Goal: Obtain resource: Download file/media

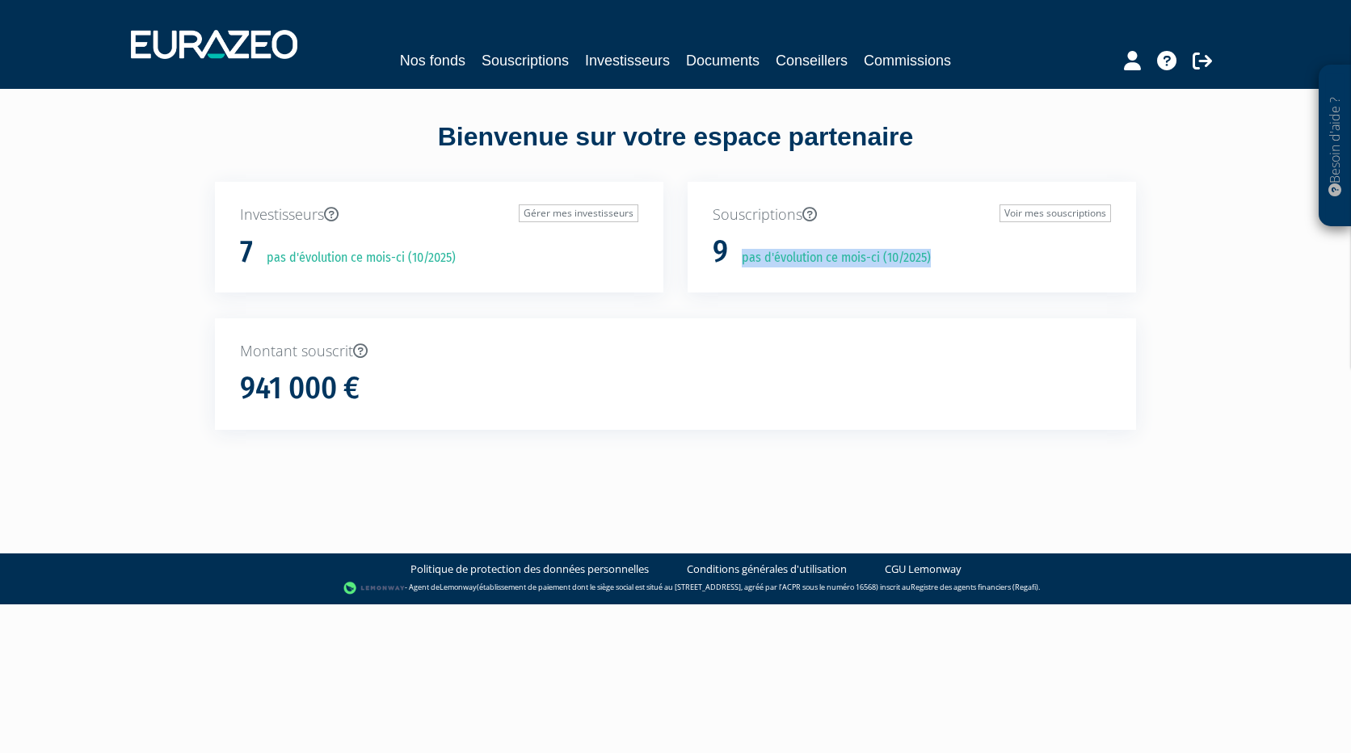
drag, startPoint x: 739, startPoint y: 260, endPoint x: 945, endPoint y: 256, distance: 206.1
click at [945, 256] on div "9 pas d'évolution ce mois-ci (10/2025)" at bounding box center [912, 252] width 398 height 34
drag, startPoint x: 945, startPoint y: 256, endPoint x: 790, endPoint y: 272, distance: 156.0
click at [790, 272] on div "Souscriptions Voir mes souscriptions 9 pas d'évolution ce mois-ci (10/2025)" at bounding box center [912, 238] width 449 height 112
click at [336, 240] on div "7 pas d'évolution ce mois-ci (10/2025)" at bounding box center [439, 252] width 398 height 34
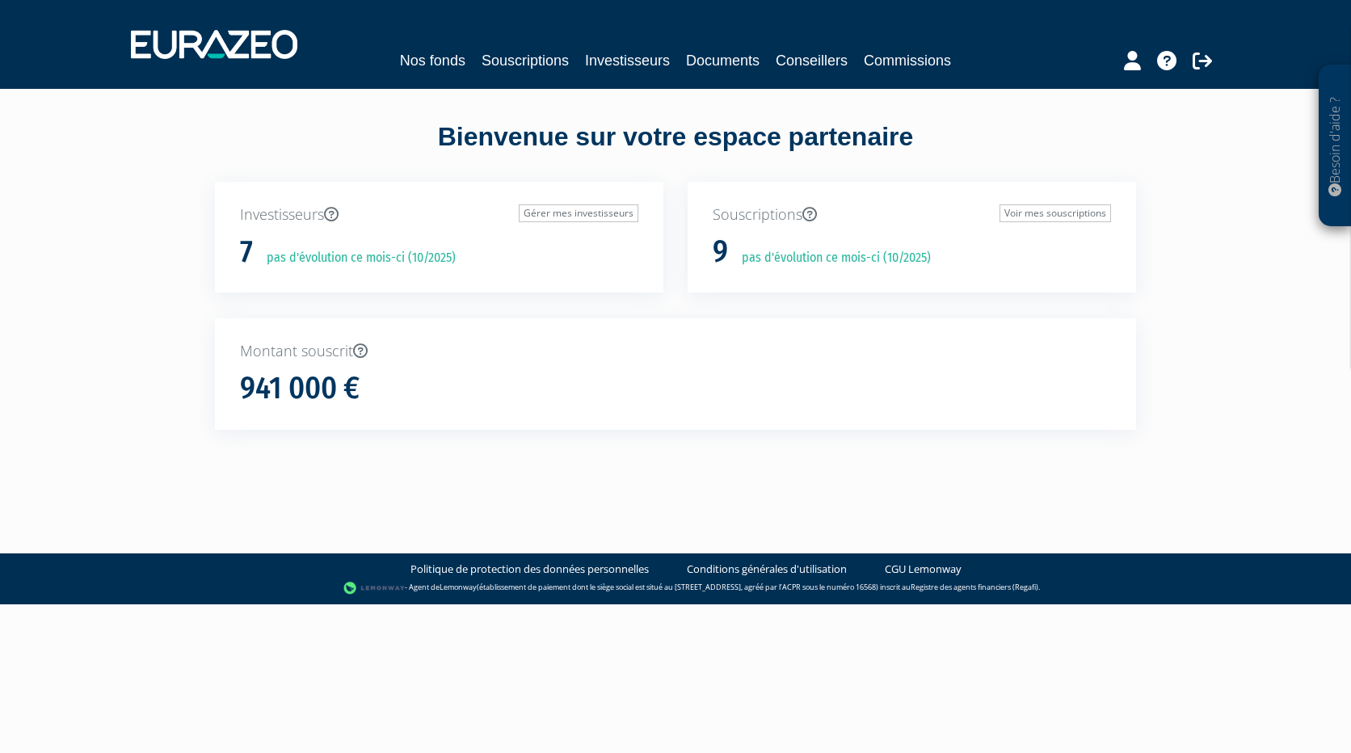
click at [327, 382] on h1 "941 000 €" at bounding box center [300, 389] width 120 height 34
click at [541, 52] on link "Souscriptions" at bounding box center [525, 60] width 87 height 23
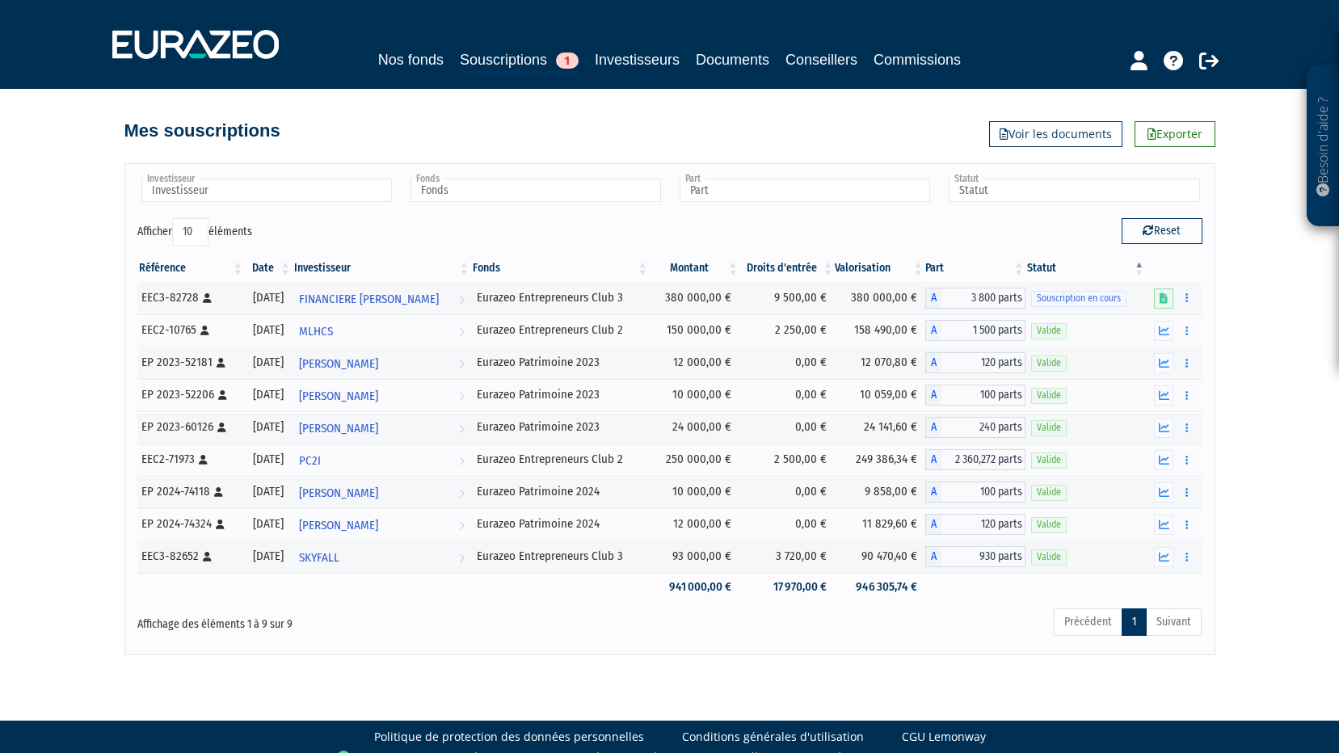
click at [1174, 619] on ul "Précédent 1 Suivant" at bounding box center [1128, 622] width 148 height 27
drag, startPoint x: 470, startPoint y: 428, endPoint x: 899, endPoint y: 422, distance: 428.4
click at [899, 422] on tr "EP 2023-60126 [Français] Personne physique 29/12/2023 Sébastien DUCLOS Voir l'i…" at bounding box center [669, 427] width 1065 height 32
click at [531, 53] on link "Souscriptions 1" at bounding box center [519, 60] width 119 height 25
click at [569, 61] on span "1" at bounding box center [567, 61] width 23 height 16
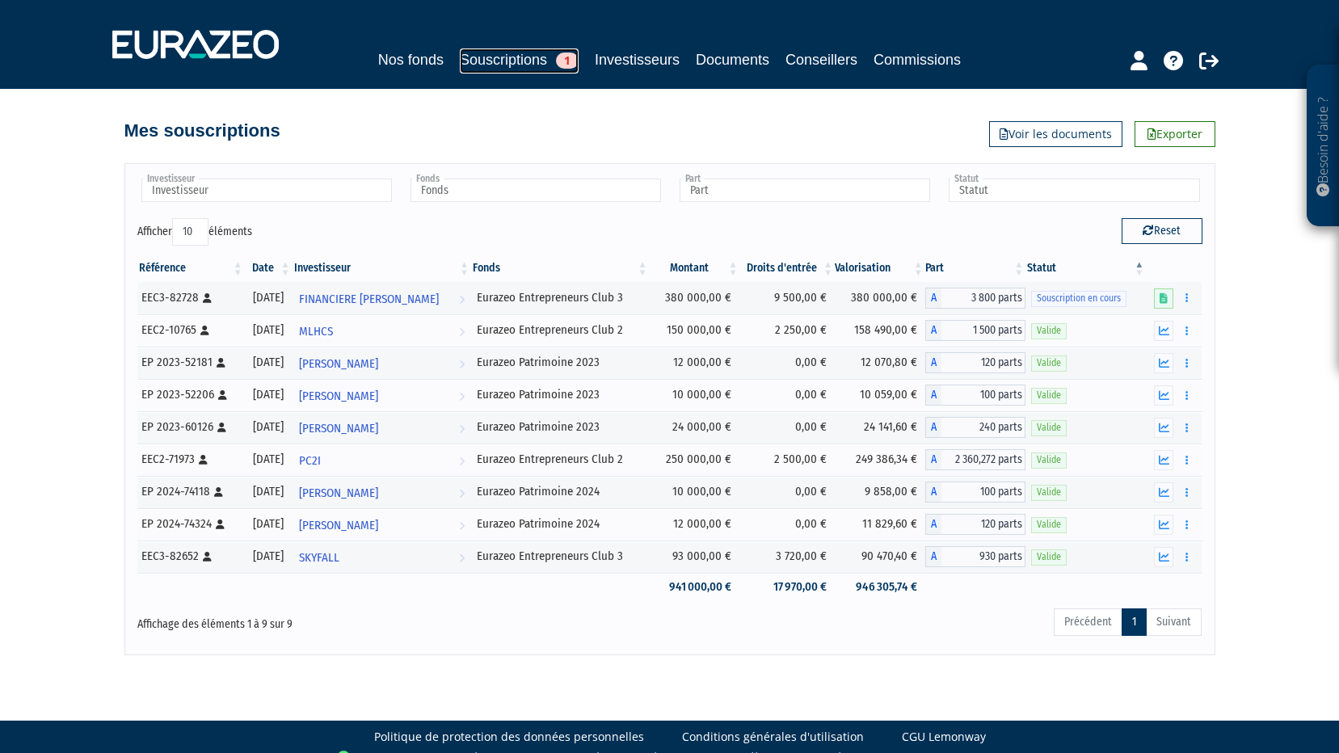
click at [569, 60] on span "1" at bounding box center [567, 61] width 23 height 16
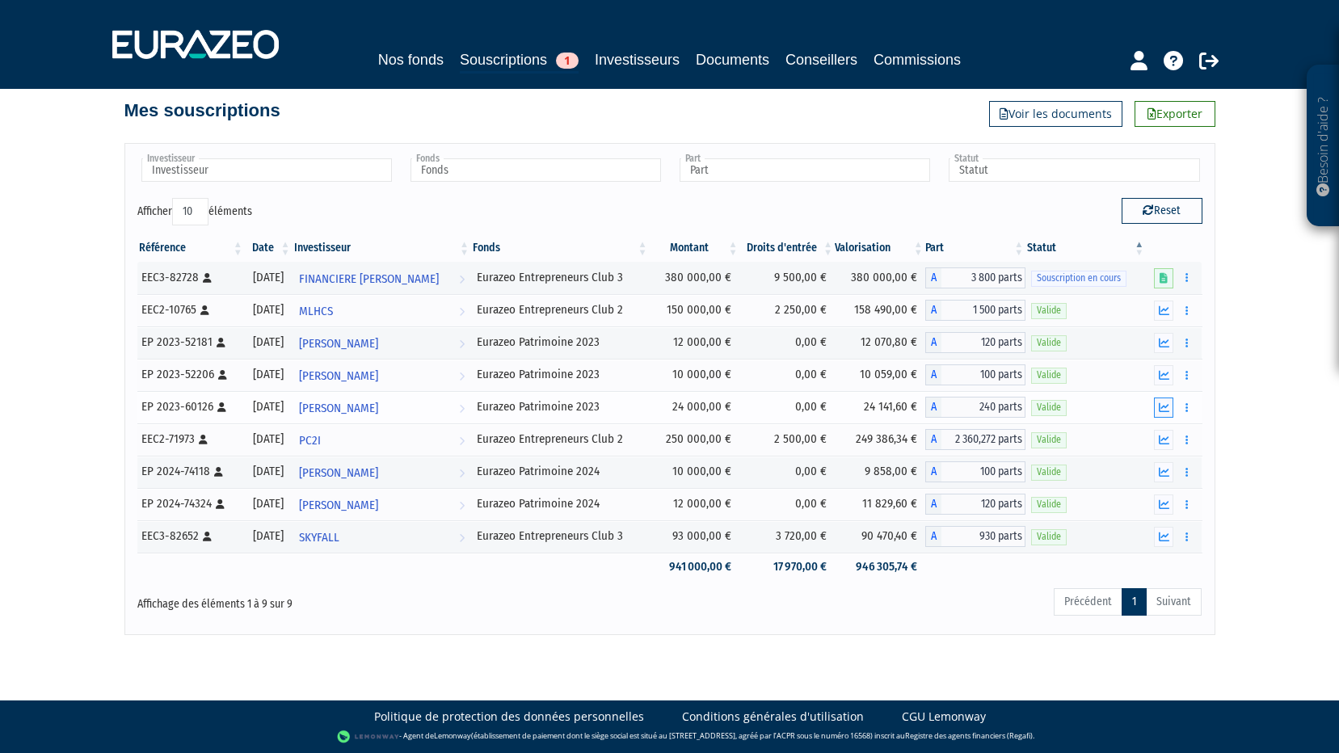
click at [1166, 407] on icon "button" at bounding box center [1164, 407] width 11 height 11
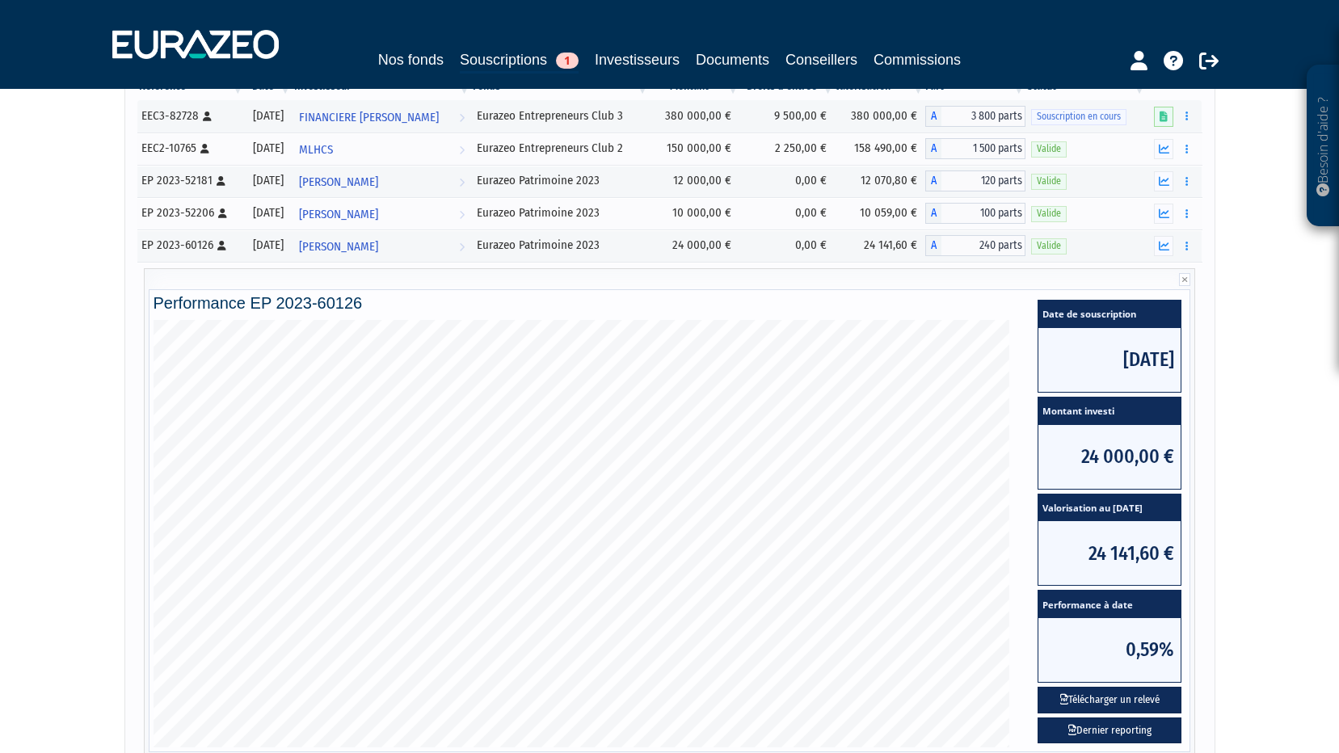
scroll to position [263, 0]
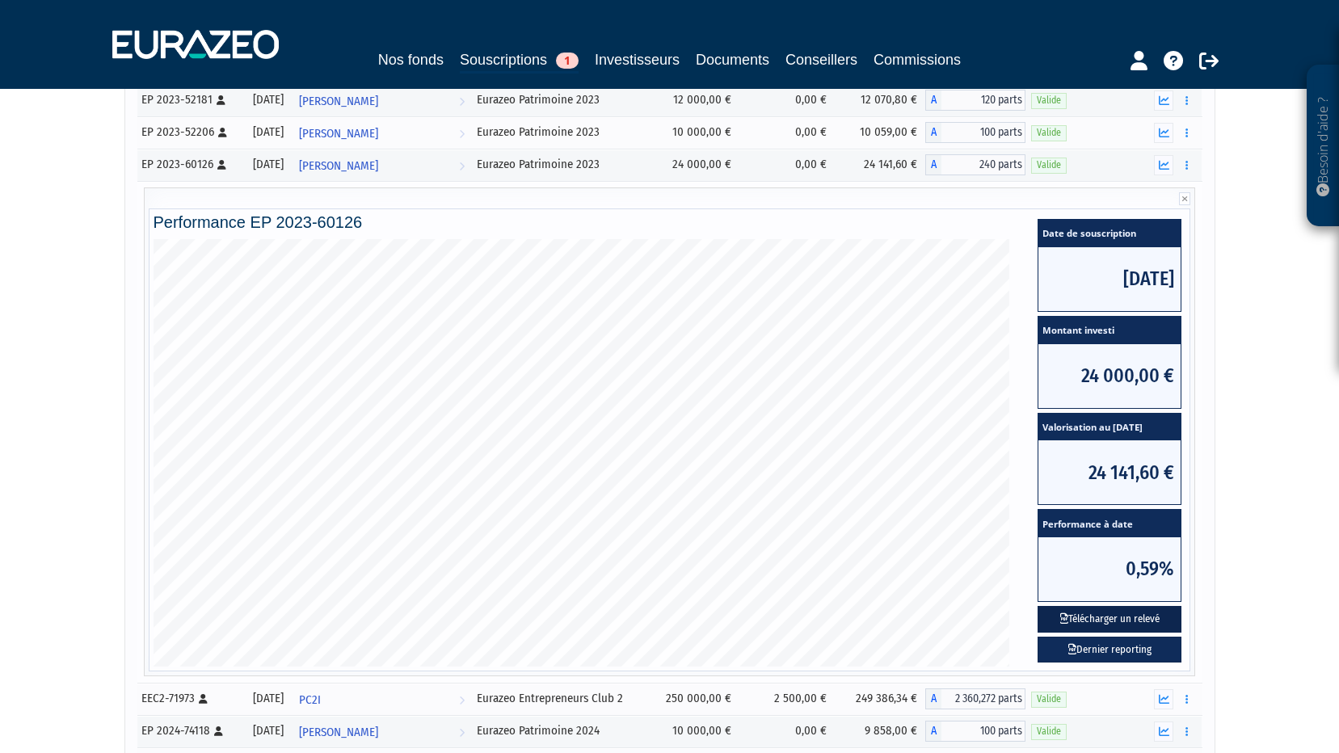
click at [1147, 617] on button "Télécharger un relevé" at bounding box center [1110, 619] width 144 height 27
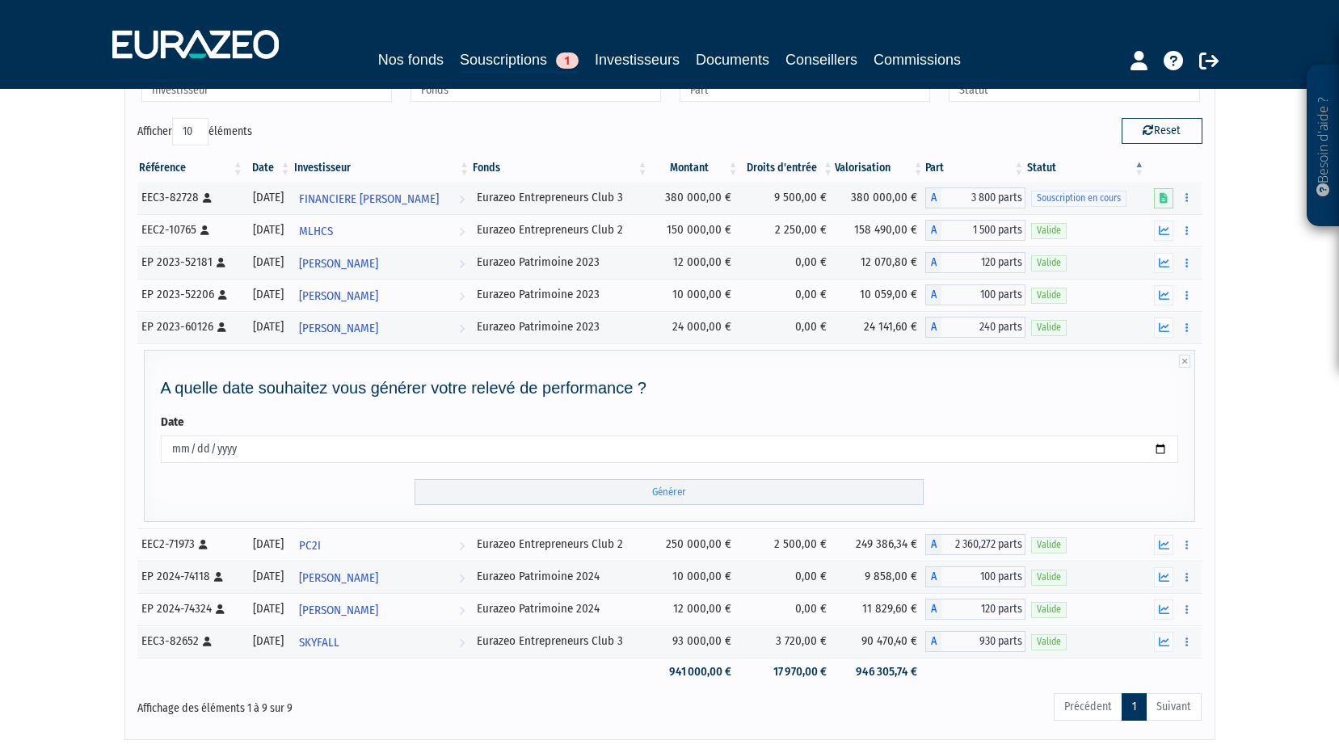
scroll to position [205, 0]
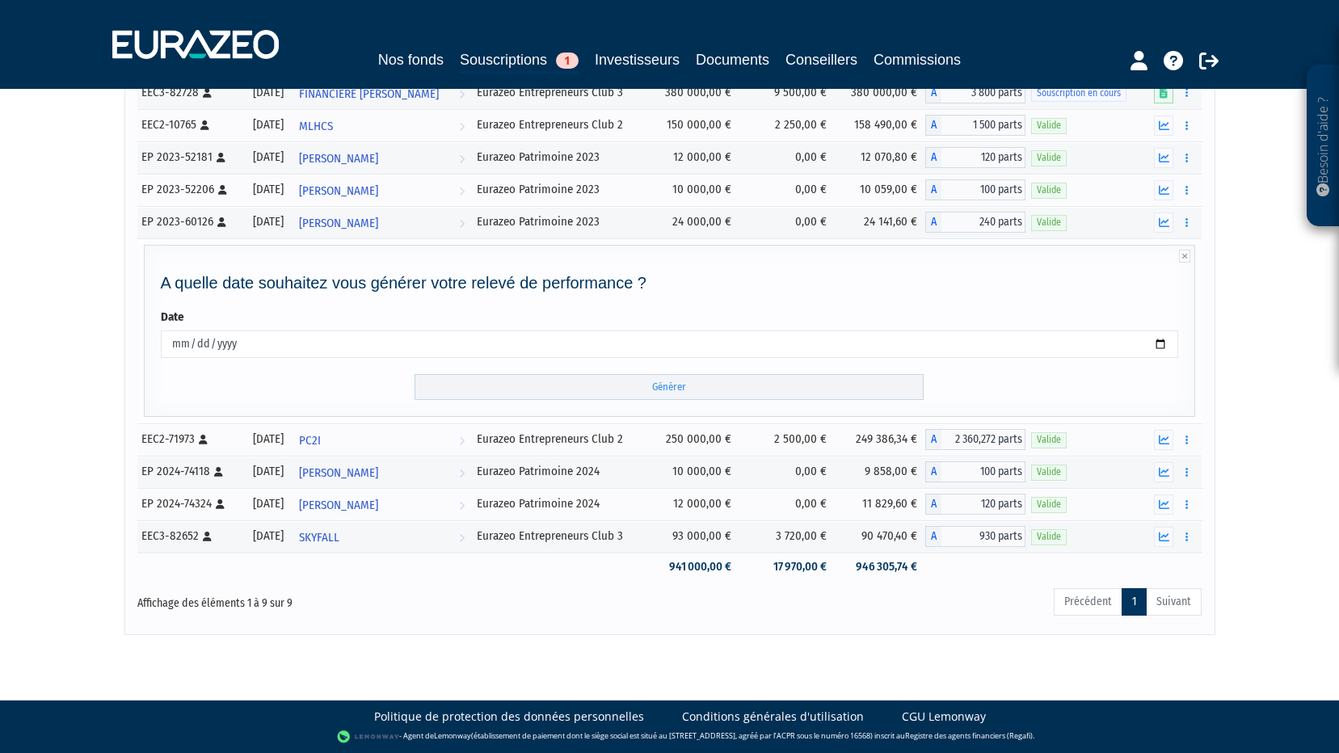
drag, startPoint x: 697, startPoint y: 388, endPoint x: 1147, endPoint y: 383, distance: 450.2
click at [1150, 383] on form "Date 2025-10-14 Générer" at bounding box center [670, 354] width 1018 height 91
click at [642, 393] on input "Générer" at bounding box center [669, 387] width 509 height 27
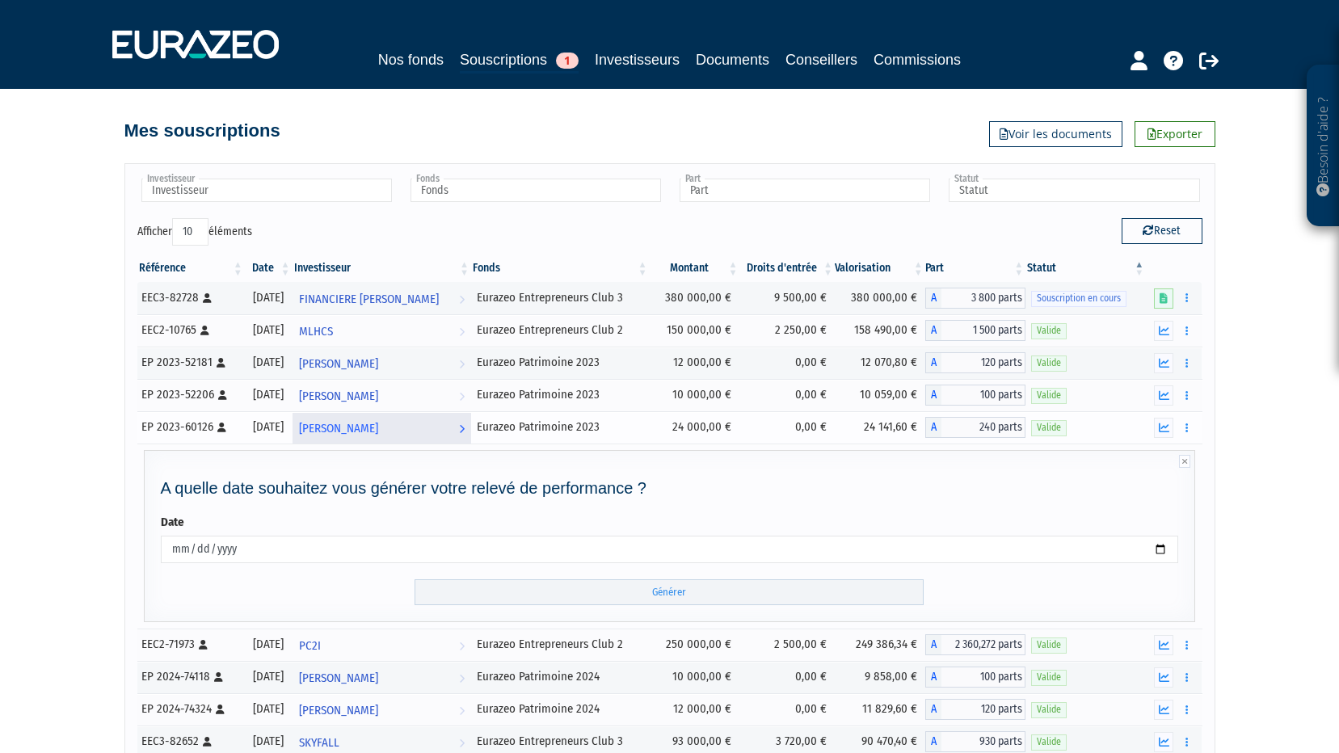
click at [378, 431] on span "Sébastien DUCLOS" at bounding box center [338, 429] width 79 height 30
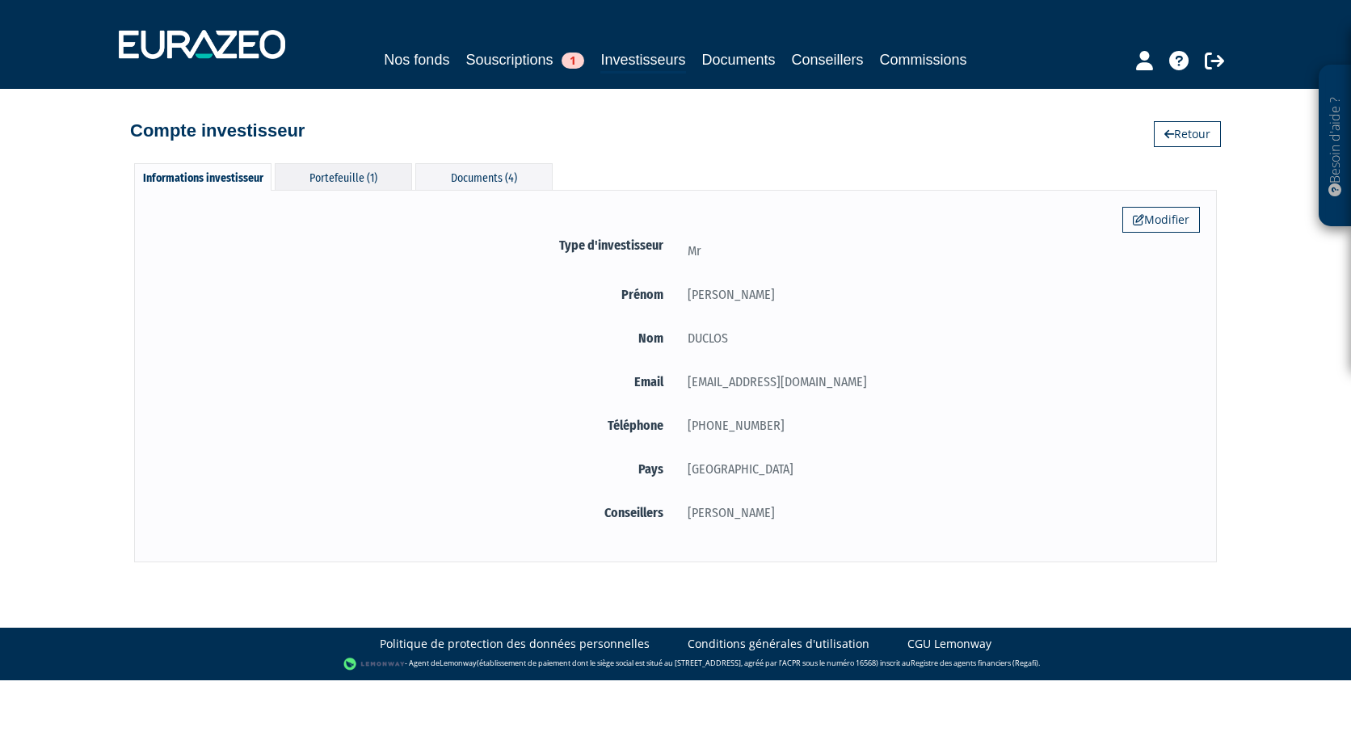
click at [362, 171] on div "Portefeuille (1)" at bounding box center [343, 176] width 137 height 27
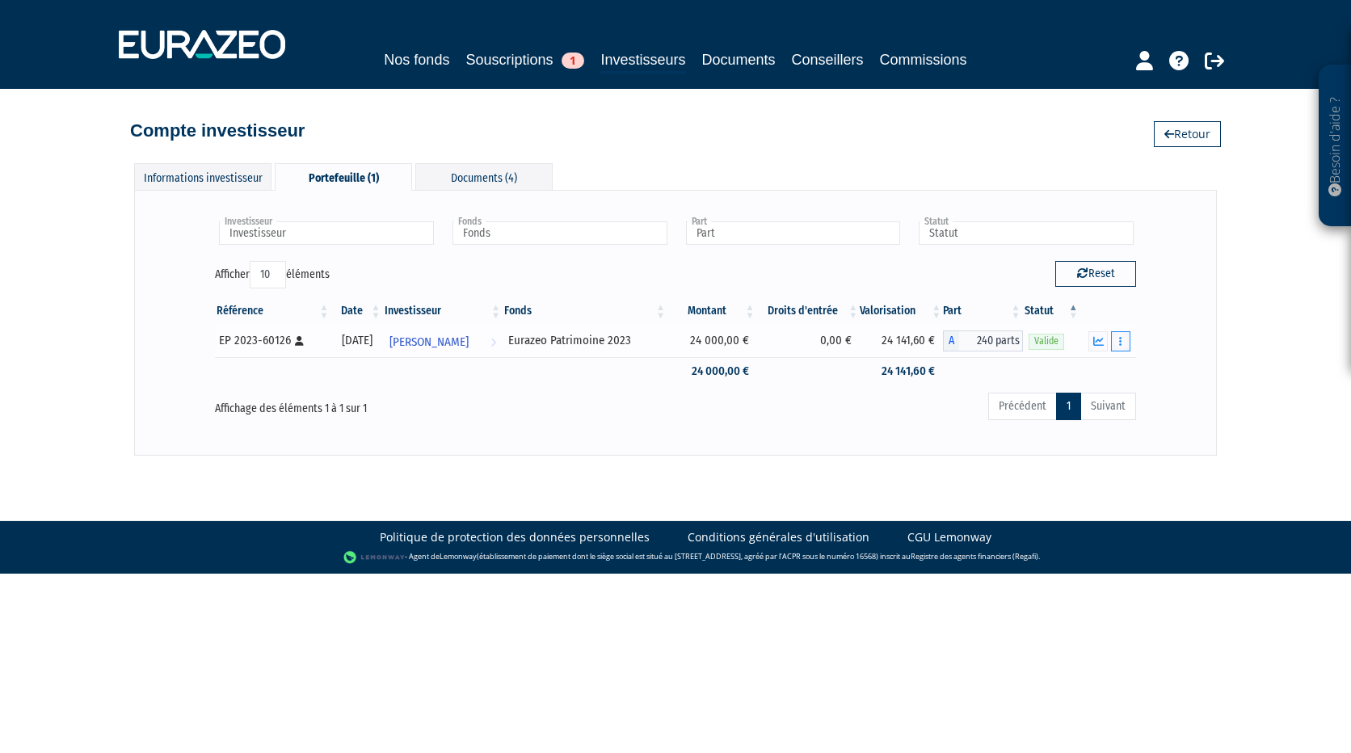
click at [1125, 342] on button "button" at bounding box center [1120, 341] width 19 height 20
click at [1110, 369] on link "Documents" at bounding box center [1085, 370] width 81 height 27
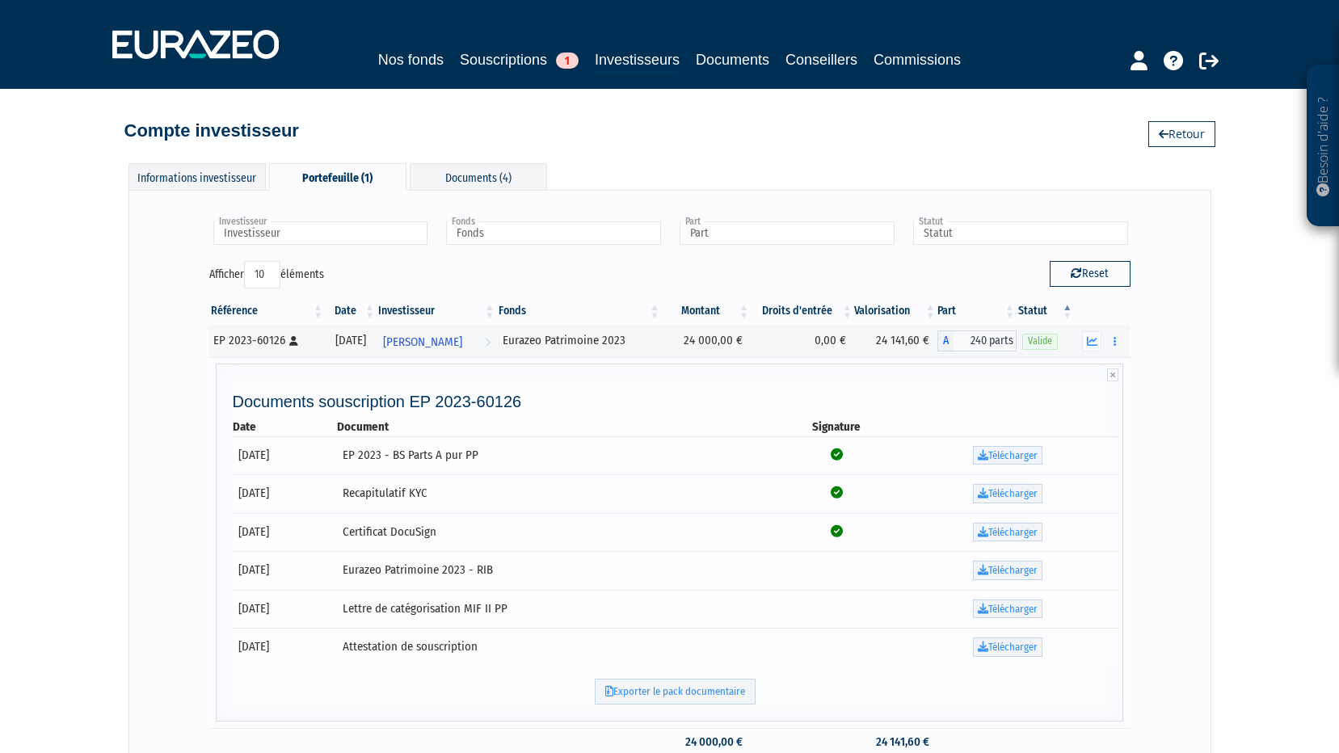
click at [1016, 457] on link "Télécharger" at bounding box center [1008, 455] width 70 height 19
click at [221, 171] on div "Informations investisseur" at bounding box center [197, 176] width 137 height 27
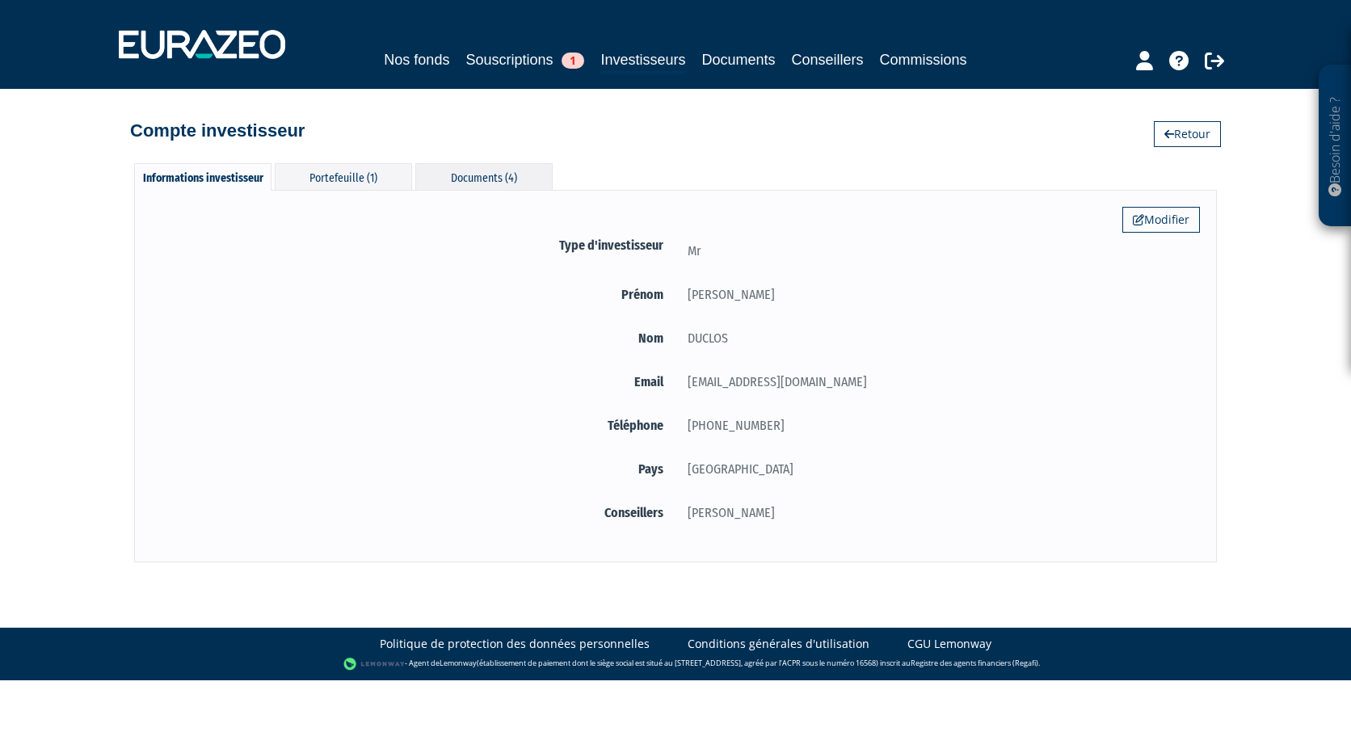
click at [504, 173] on div "Documents (4)" at bounding box center [483, 176] width 137 height 27
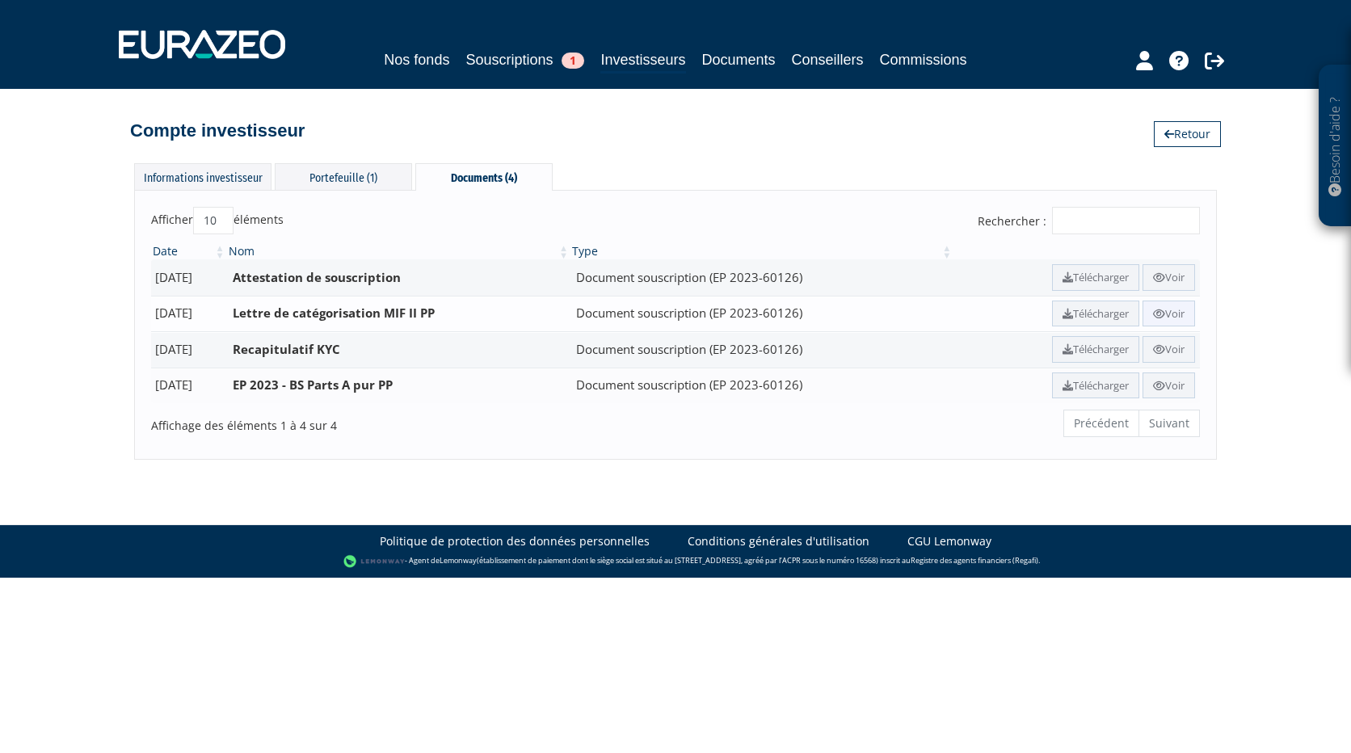
click at [1169, 316] on link "Voir" at bounding box center [1169, 314] width 53 height 27
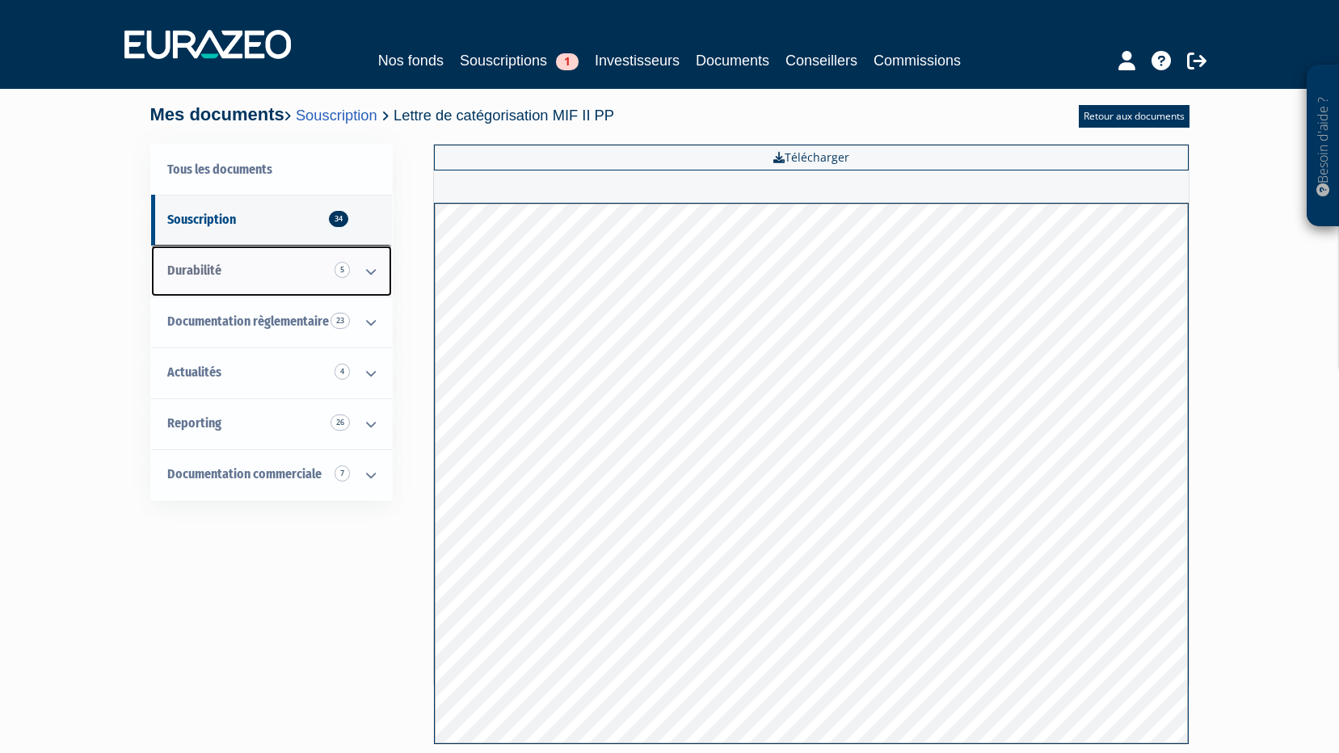
click at [185, 278] on span "Durabilité 5" at bounding box center [194, 270] width 54 height 15
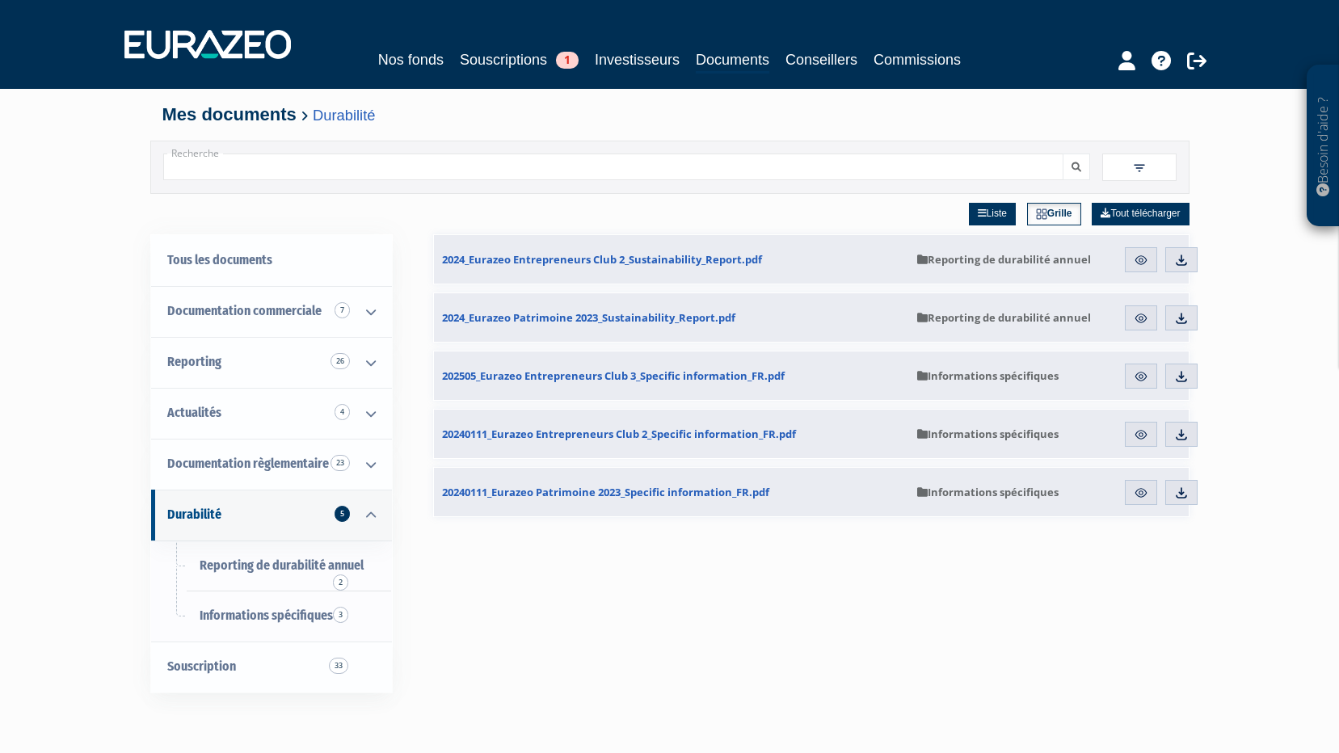
click at [241, 122] on h4 "Mes documents Durabilité" at bounding box center [669, 114] width 1015 height 19
click at [499, 60] on link "Souscriptions 1" at bounding box center [519, 59] width 119 height 23
click at [406, 61] on link "Nos fonds" at bounding box center [410, 59] width 65 height 23
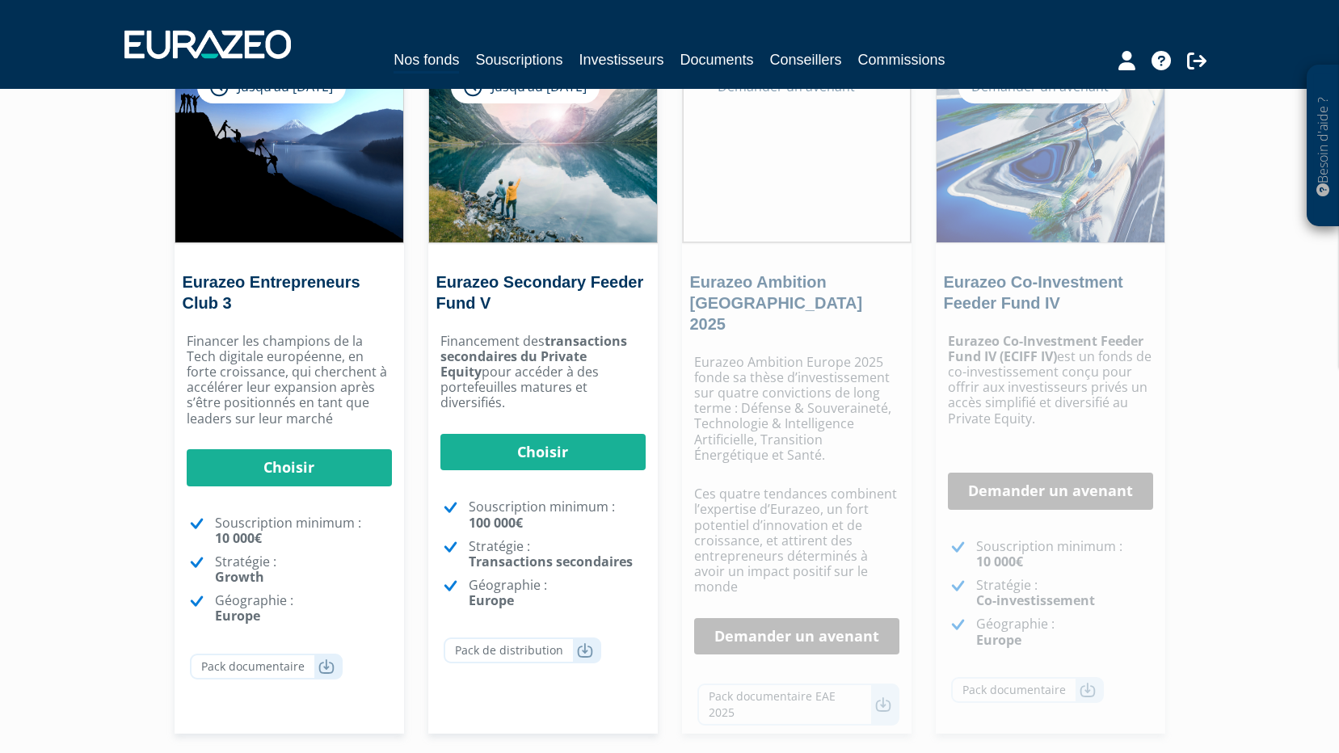
scroll to position [242, 0]
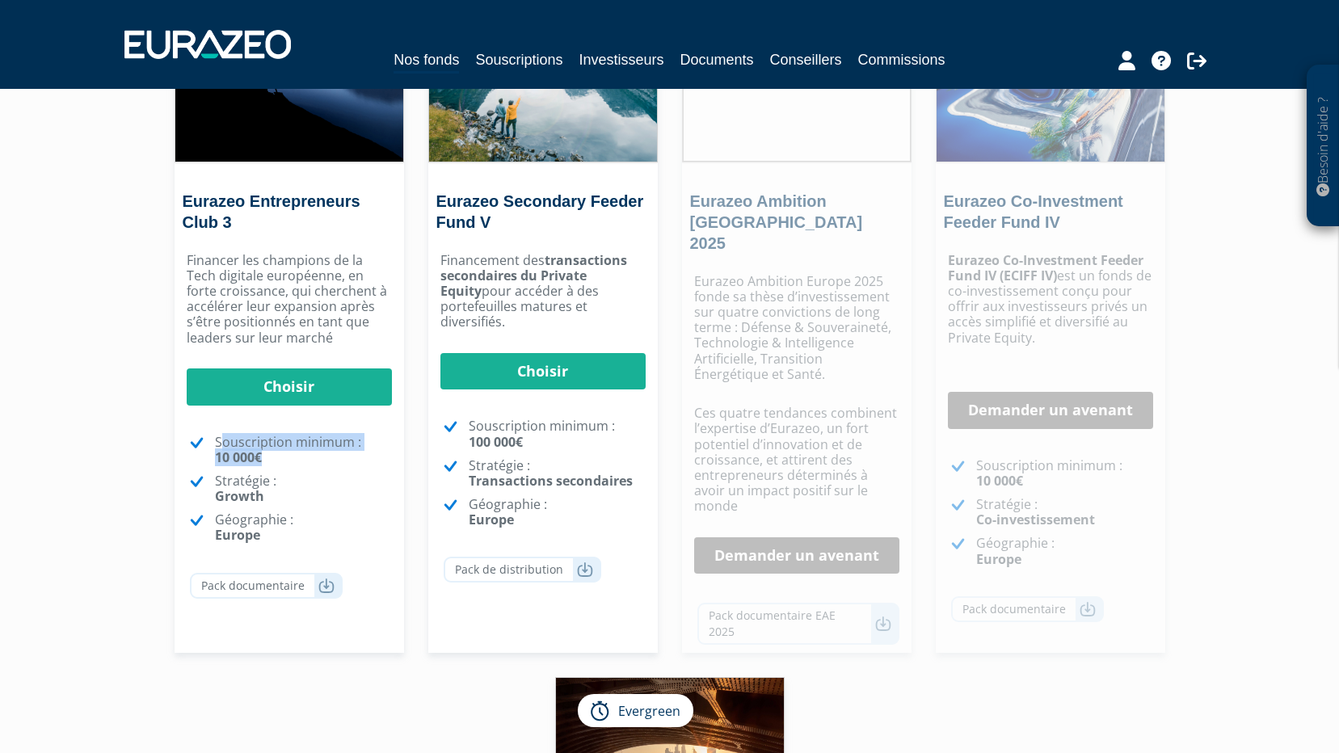
drag, startPoint x: 221, startPoint y: 440, endPoint x: 410, endPoint y: 462, distance: 190.4
click at [410, 462] on div "Eurazeo Entrepreneurs Club 3 Jusqu’au [DATE] [GEOGRAPHIC_DATA] [GEOGRAPHIC_DATA…" at bounding box center [289, 312] width 254 height 681
click at [103, 524] on div "Besoin d'aide ? × J'ai besoin d'aide Si vous avez une question à propos du fonc…" at bounding box center [669, 595] width 1339 height 1675
